Goal: Find contact information: Find contact information

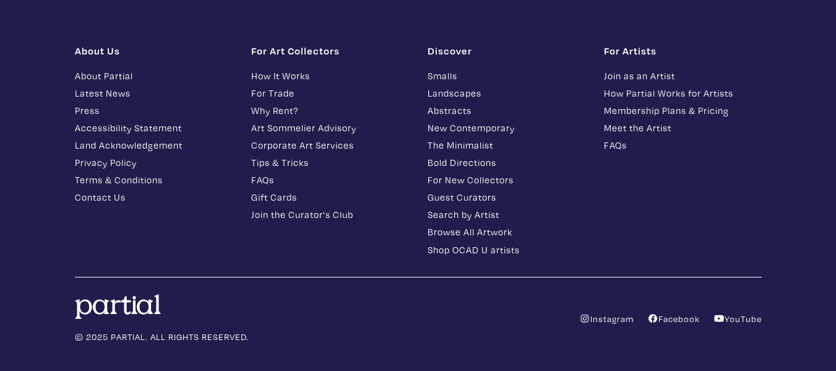
scroll to position [9327, 0]
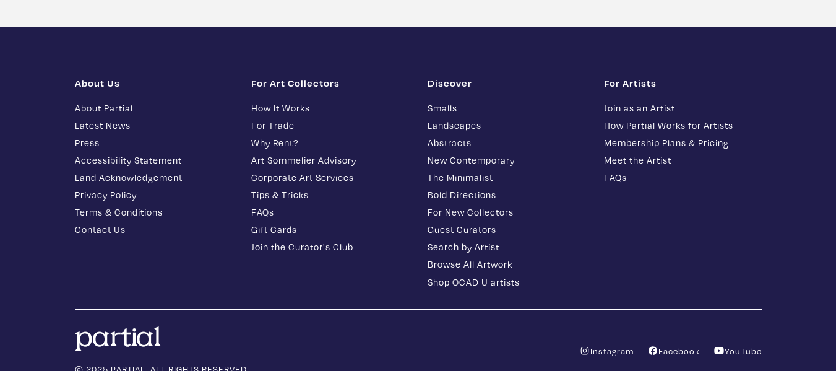
click at [614, 170] on link "FAQs" at bounding box center [683, 177] width 158 height 14
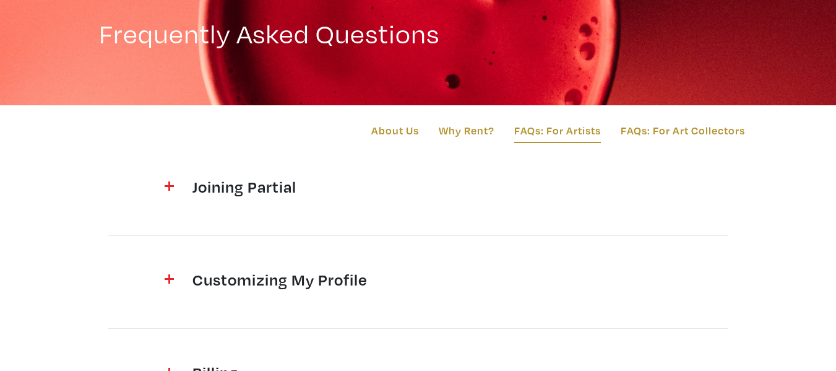
scroll to position [62, 0]
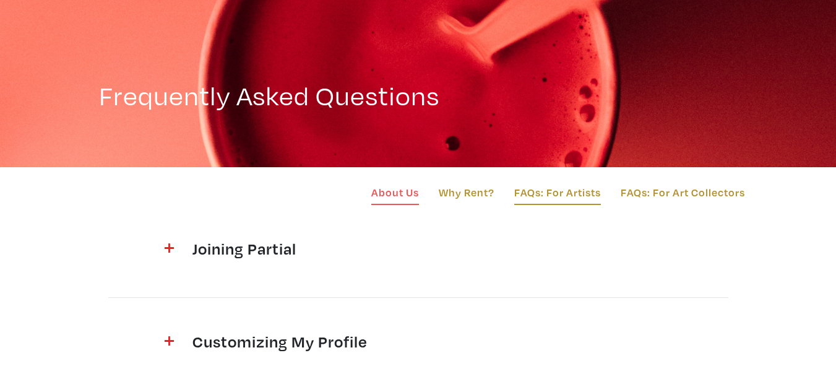
click at [393, 191] on link "About Us" at bounding box center [395, 194] width 48 height 21
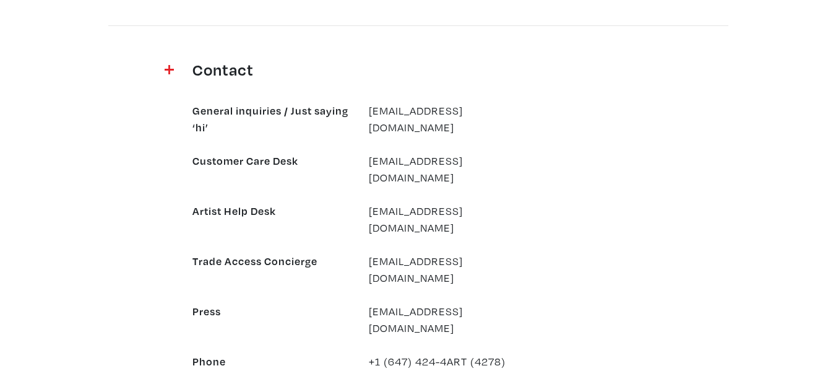
scroll to position [1238, 0]
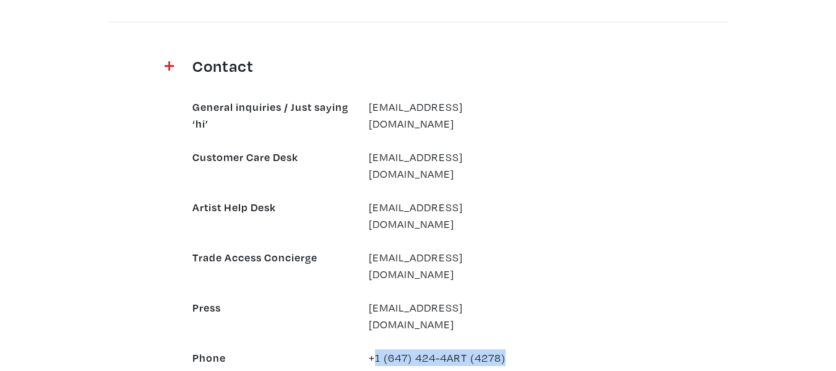
drag, startPoint x: 512, startPoint y: 288, endPoint x: 373, endPoint y: 285, distance: 139.3
click at [373, 349] on div "+1 (647) 424-4ART (4278)" at bounding box center [448, 357] width 176 height 17
copy div "1 (647) 424-4ART (4278)"
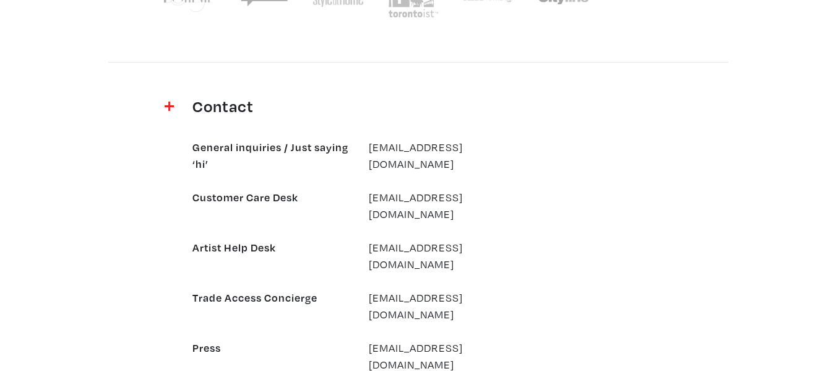
scroll to position [1199, 0]
drag, startPoint x: 479, startPoint y: 142, endPoint x: 371, endPoint y: 142, distance: 107.7
click at [371, 142] on div "hello@partial.gallery" at bounding box center [448, 154] width 176 height 33
copy link "hello@partial.gallery"
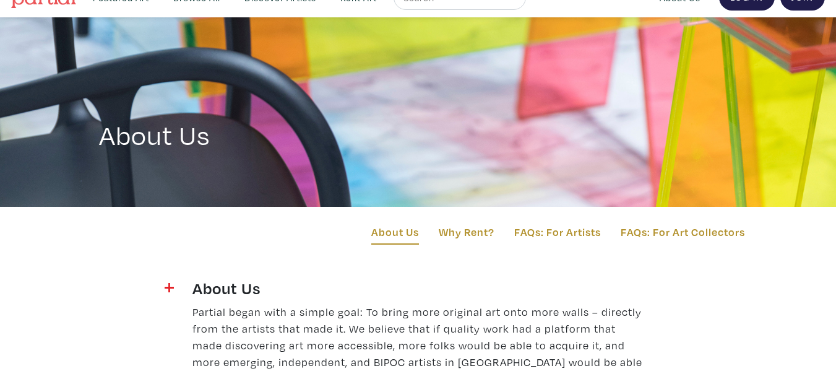
scroll to position [0, 0]
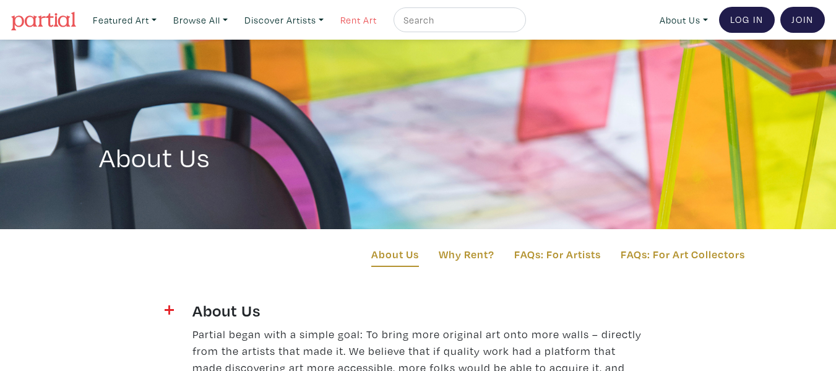
click at [375, 18] on link "Rent Art" at bounding box center [359, 19] width 48 height 25
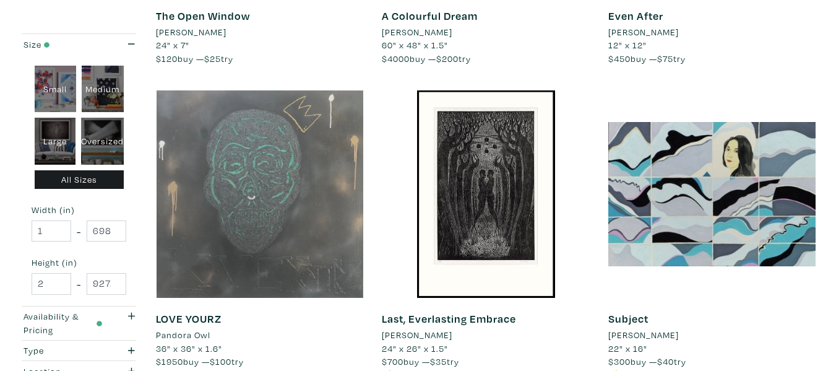
scroll to position [495, 0]
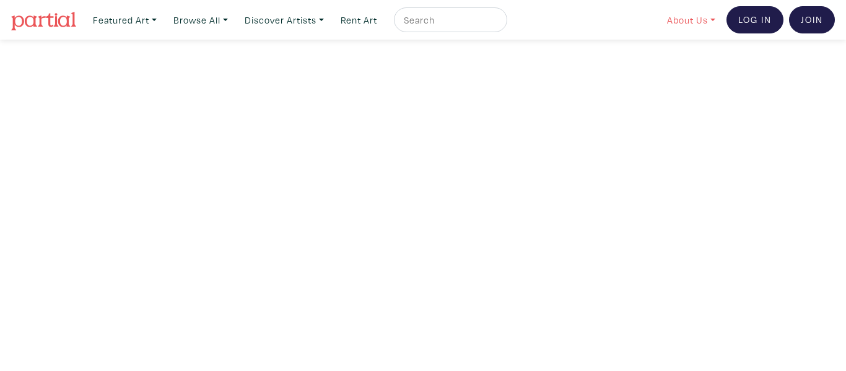
click at [682, 22] on link "About Us" at bounding box center [690, 19] width 59 height 25
click at [357, 21] on link "Rent Art" at bounding box center [359, 19] width 48 height 25
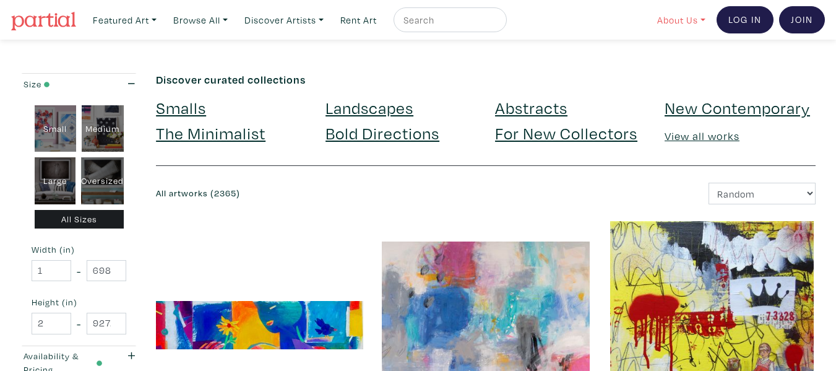
click at [690, 21] on link "About Us" at bounding box center [681, 19] width 59 height 25
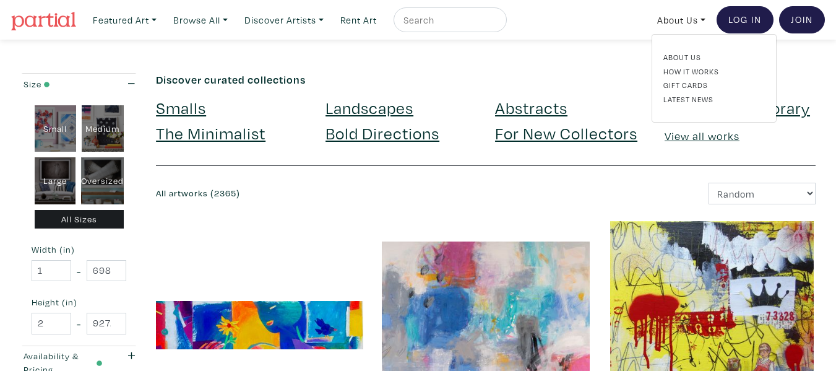
click at [682, 54] on link "About Us" at bounding box center [715, 56] width 102 height 11
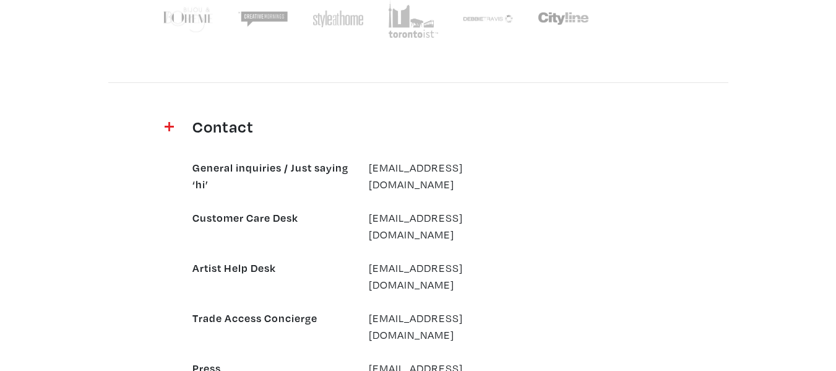
scroll to position [1238, 0]
